Goal: Task Accomplishment & Management: Manage account settings

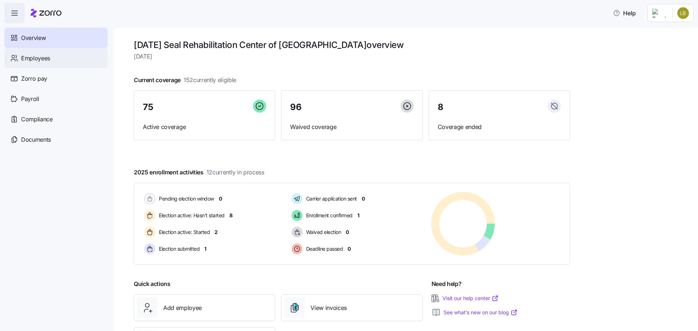
click at [58, 65] on div "Employees" at bounding box center [55, 58] width 103 height 20
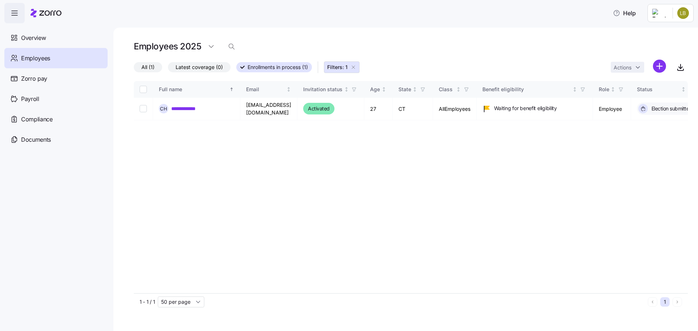
click at [358, 66] on button "Filters: 1" at bounding box center [342, 67] width 36 height 12
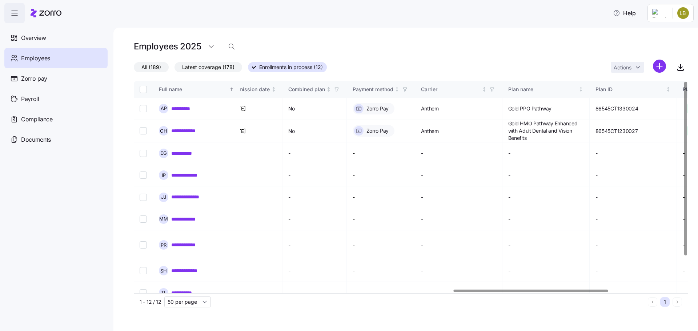
scroll to position [0, 859]
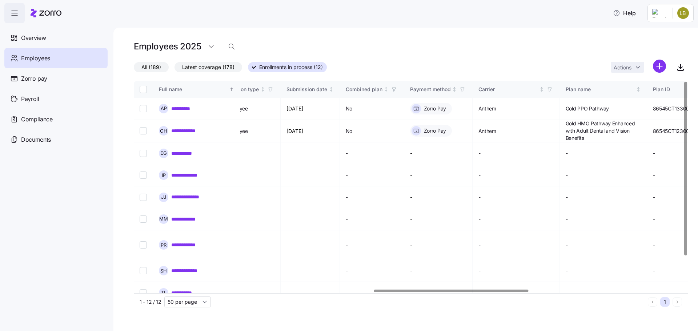
click at [487, 290] on div at bounding box center [451, 291] width 154 height 3
click at [44, 35] on span "Overview" at bounding box center [33, 37] width 25 height 9
